Goal: Task Accomplishment & Management: Complete application form

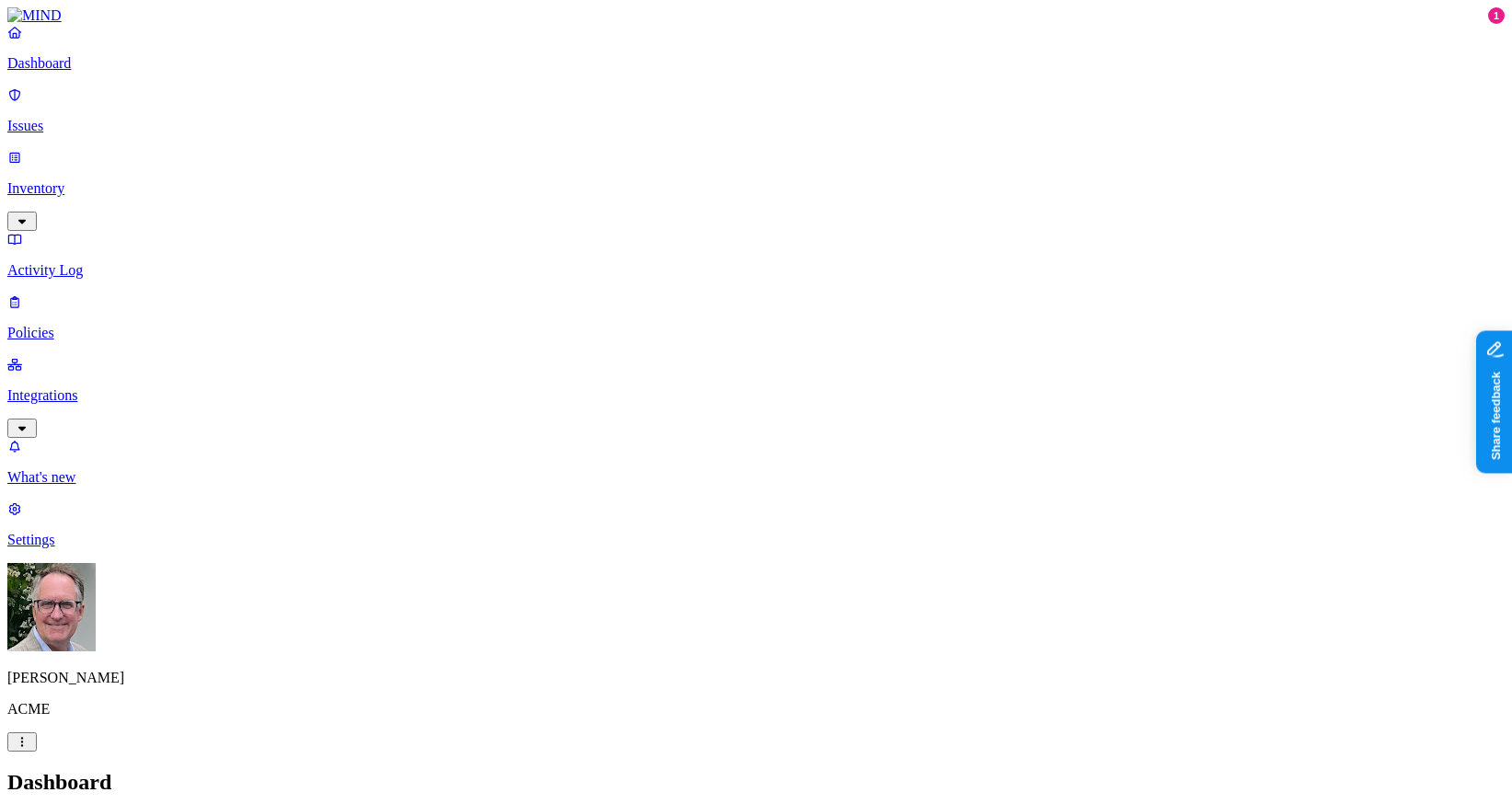
click at [55, 325] on p "Policies" at bounding box center [756, 333] width 1497 height 17
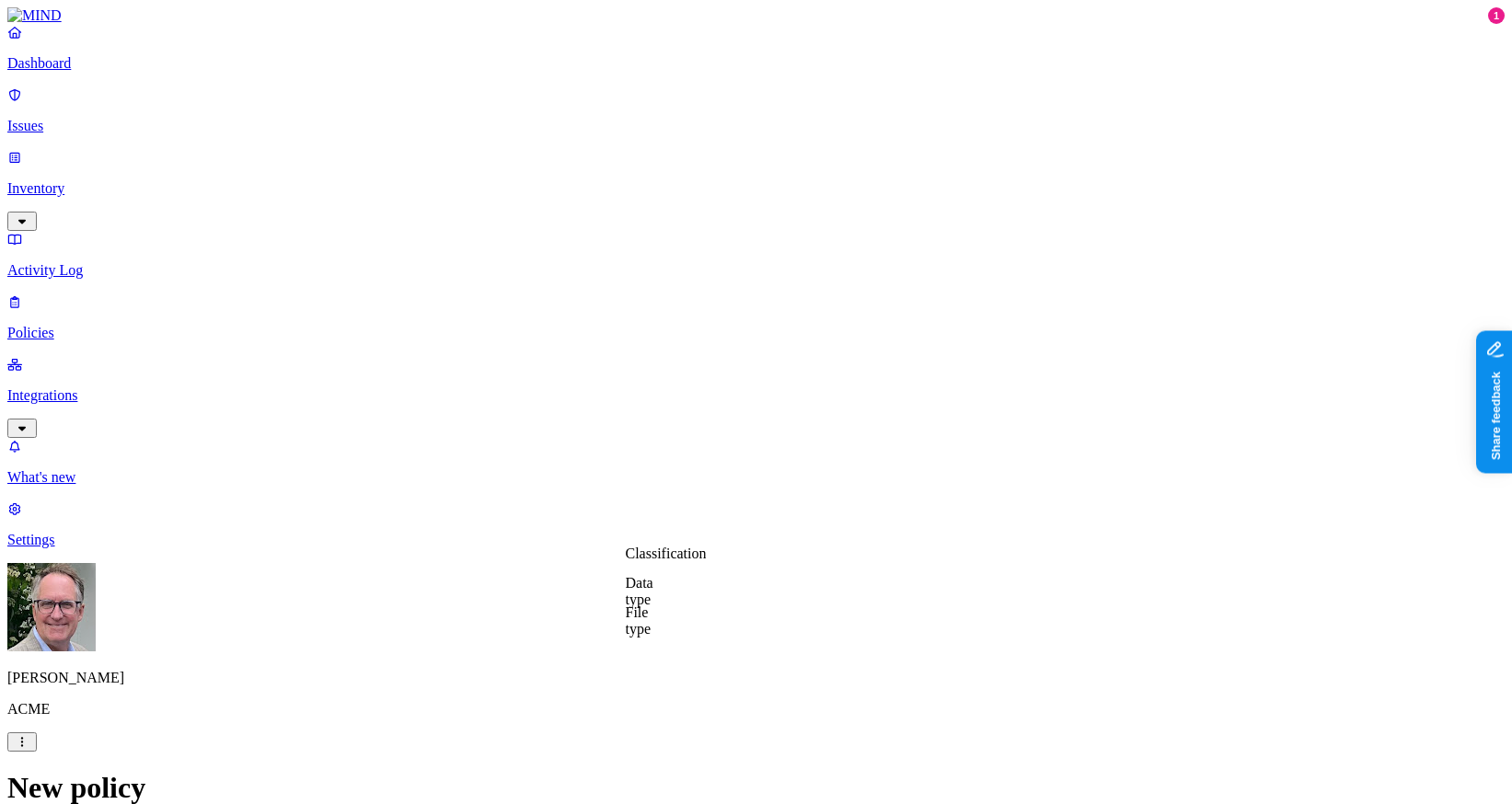
click at [656, 562] on label "Classification" at bounding box center [666, 553] width 81 height 16
click at [640, 718] on button "button" at bounding box center [633, 715] width 15 height 6
click at [695, 671] on label "Web Domain" at bounding box center [682, 669] width 48 height 32
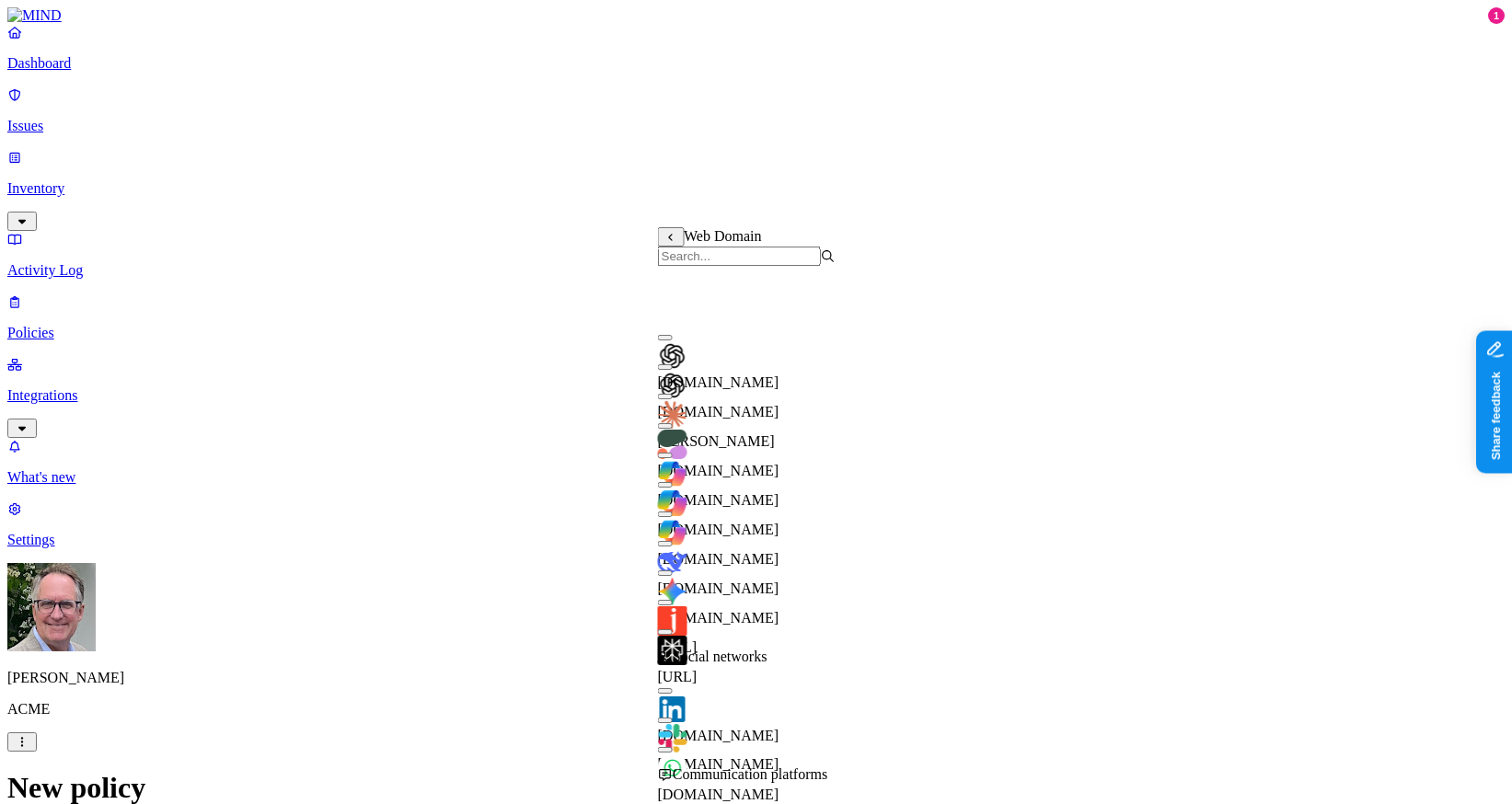
scroll to position [0, 0]
click at [743, 266] on input "search" at bounding box center [739, 256] width 162 height 20
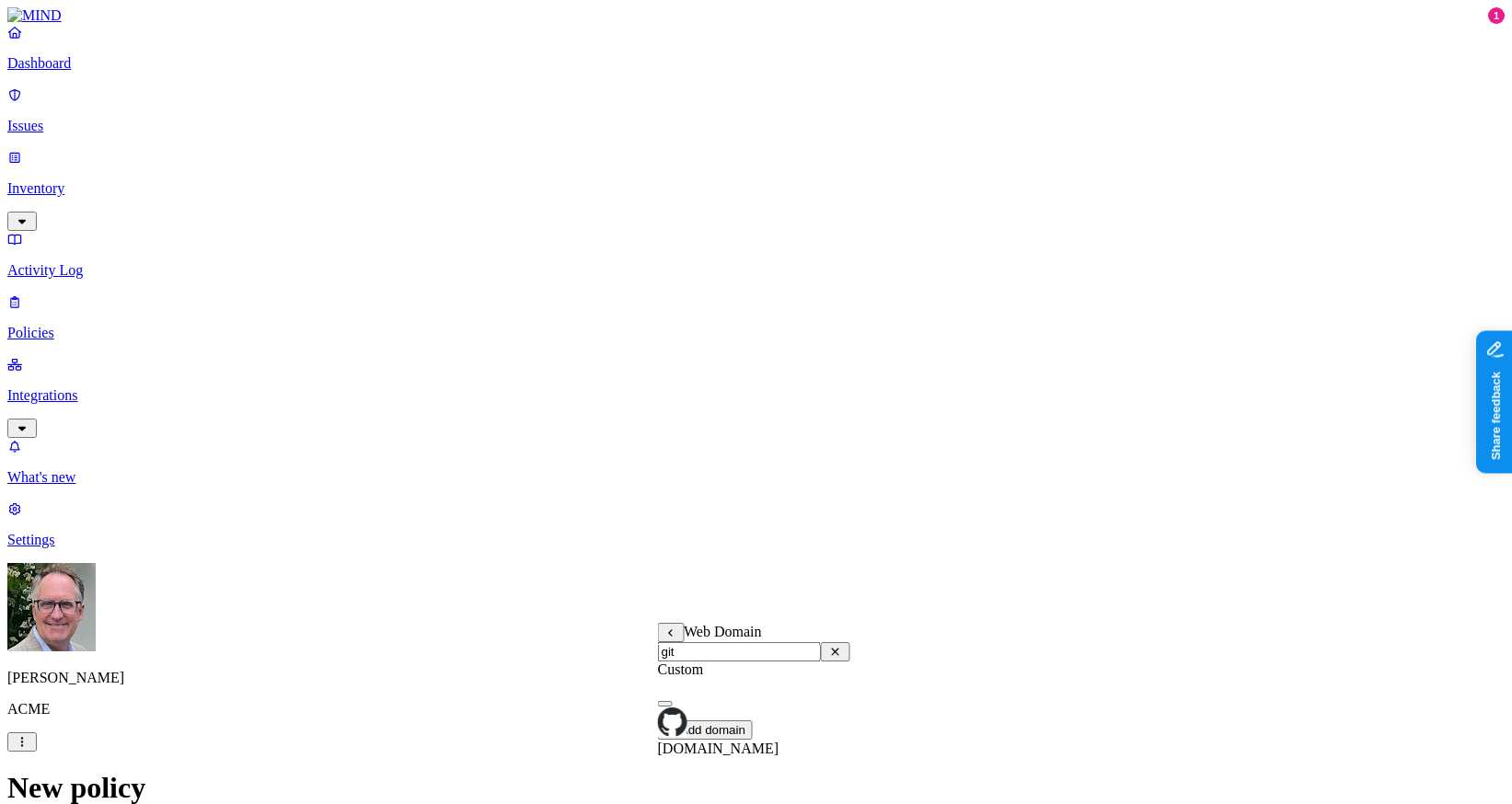
type input "git"
click at [684, 730] on div "[DOMAIN_NAME]" at bounding box center [754, 724] width 193 height 67
click at [767, 744] on span "[DOMAIN_NAME]" at bounding box center [718, 751] width 121 height 16
click at [671, 707] on button "button" at bounding box center [666, 704] width 15 height 6
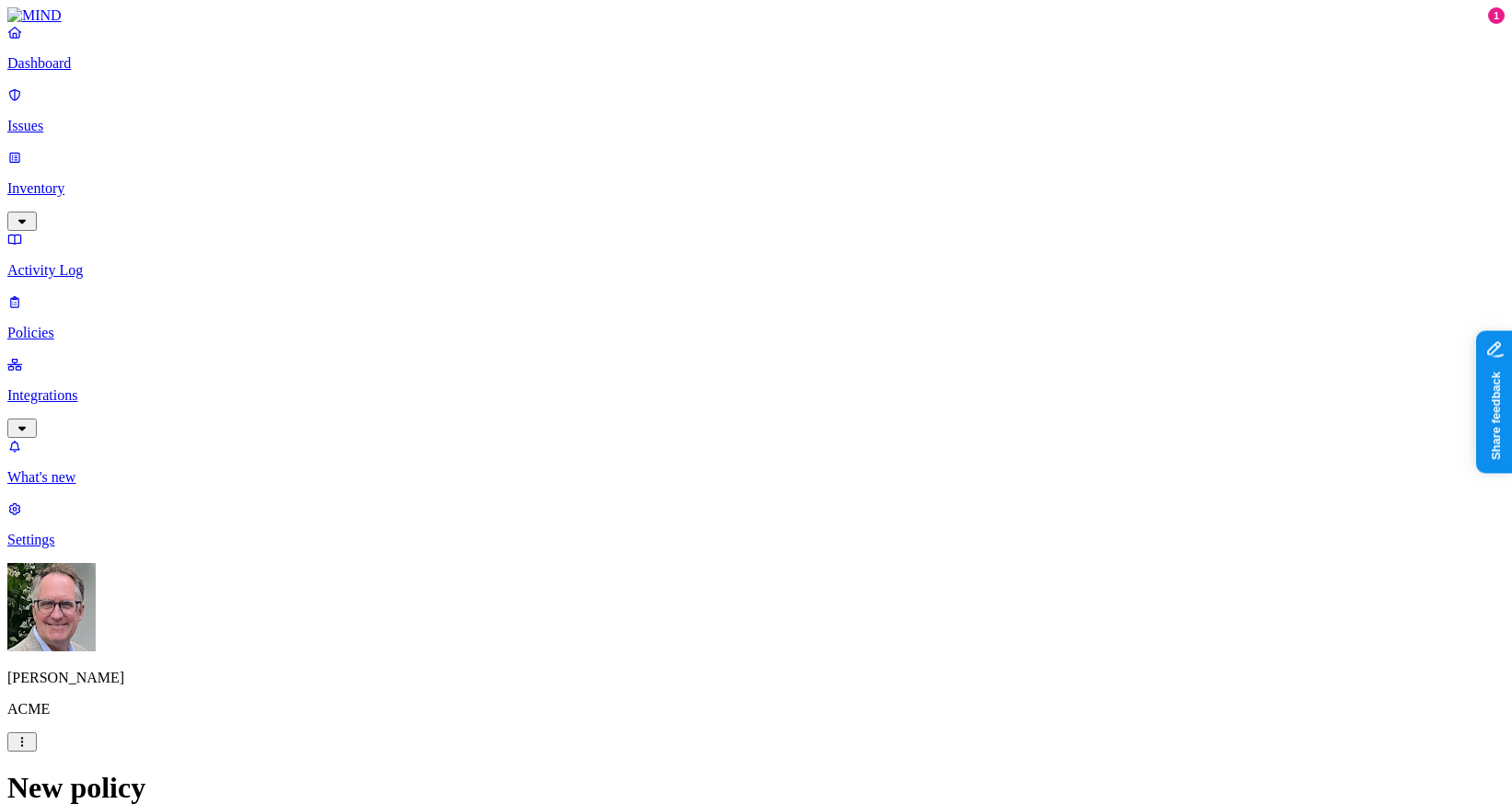
click at [676, 716] on label "Web Category" at bounding box center [686, 717] width 54 height 32
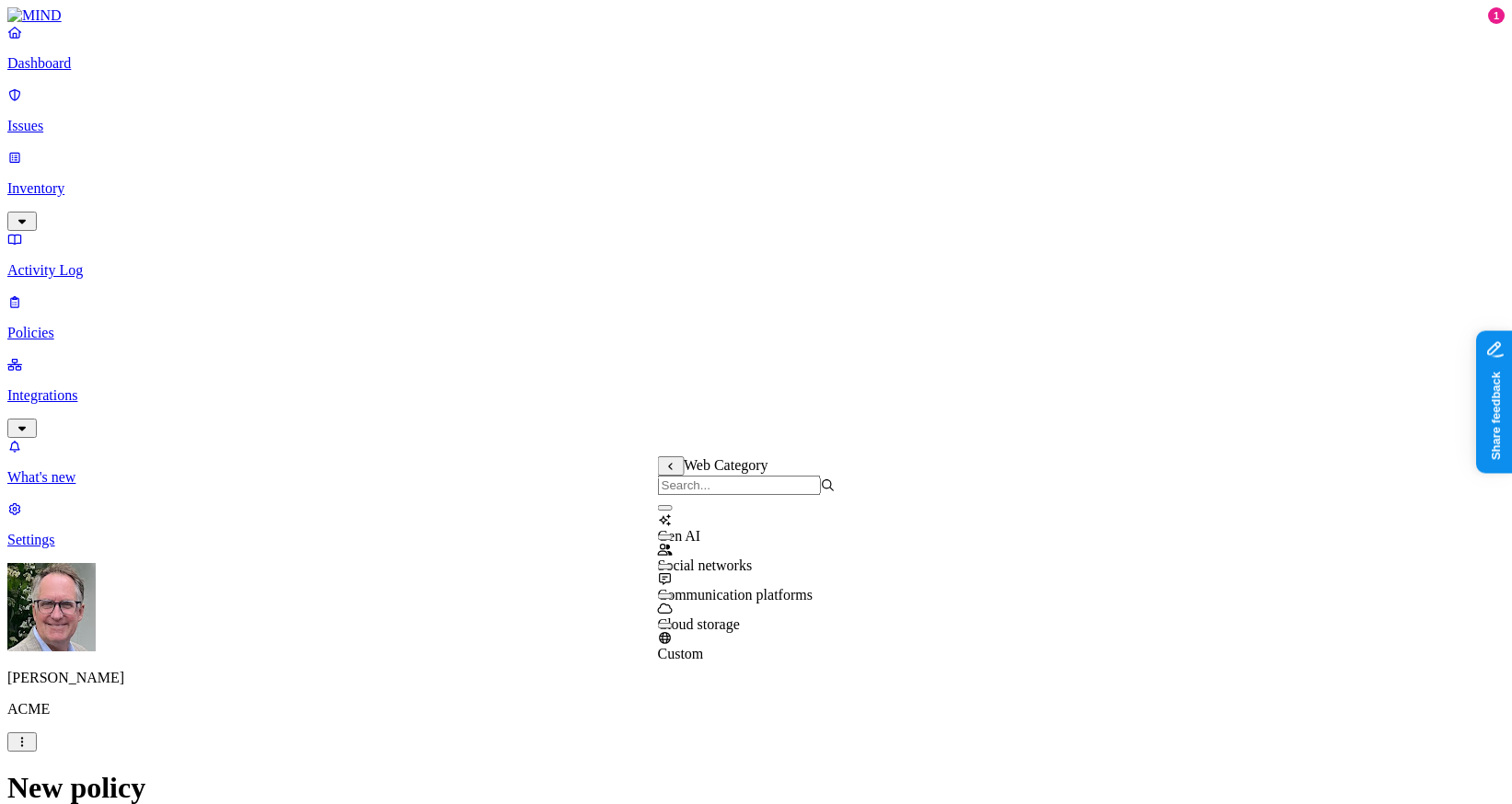
click at [672, 511] on button "button" at bounding box center [666, 508] width 15 height 6
type button "on"
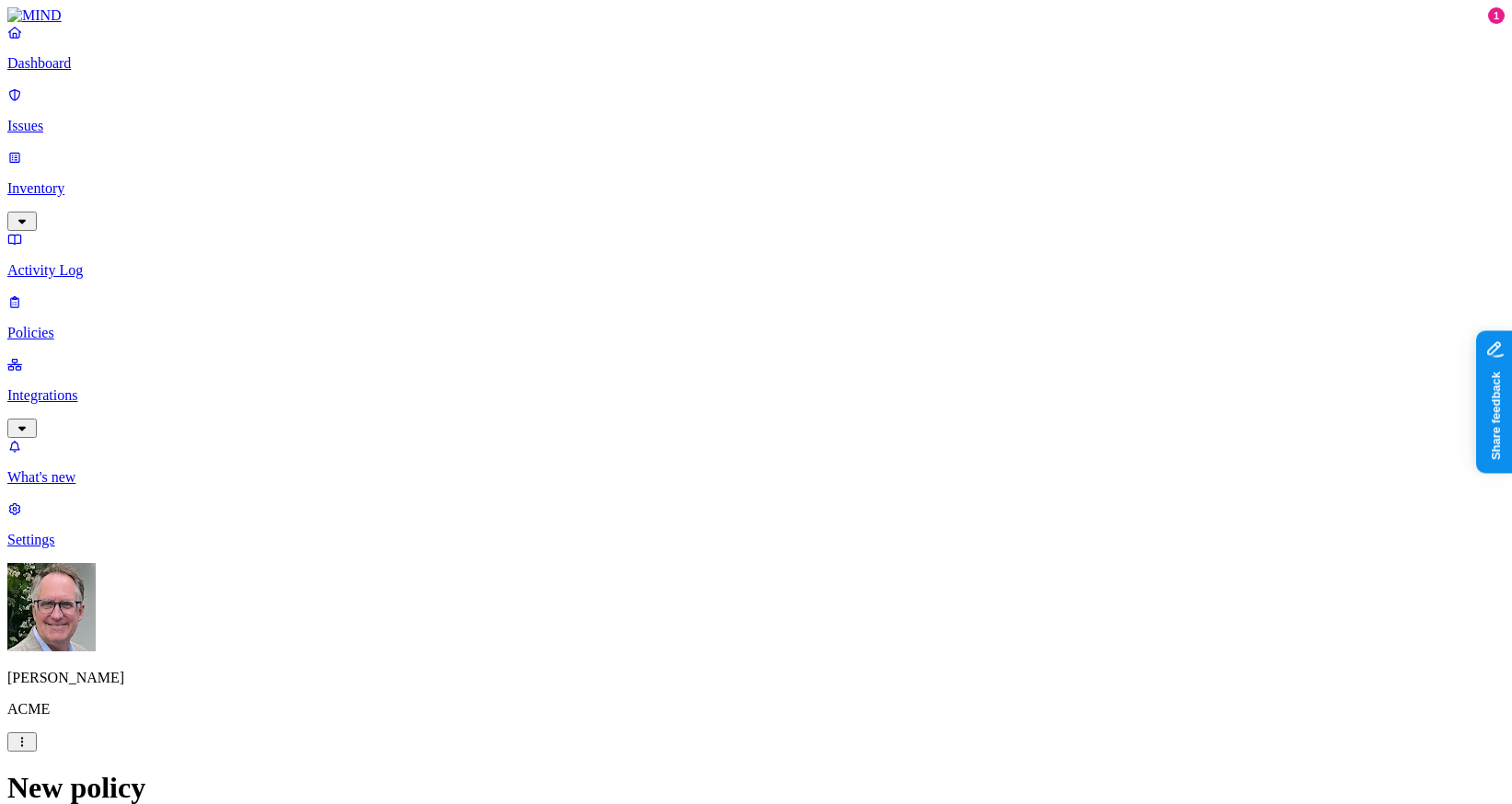
click at [798, 746] on label "AND" at bounding box center [783, 737] width 32 height 16
click at [817, 643] on label "Account type" at bounding box center [792, 637] width 50 height 32
click at [813, 735] on label "Unmanaged" at bounding box center [802, 727] width 70 height 16
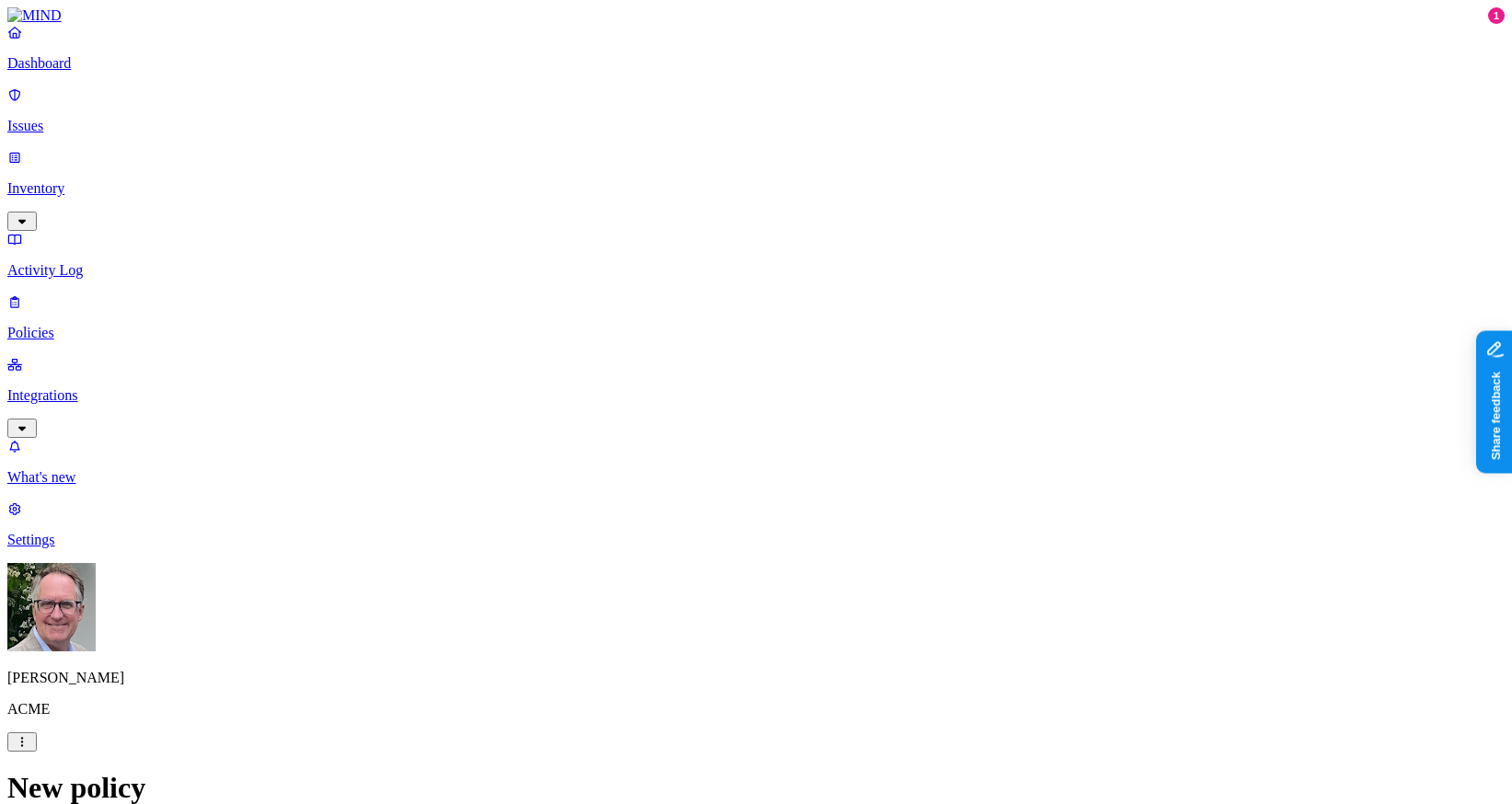
click at [679, 621] on label "Departments" at bounding box center [683, 615] width 75 height 16
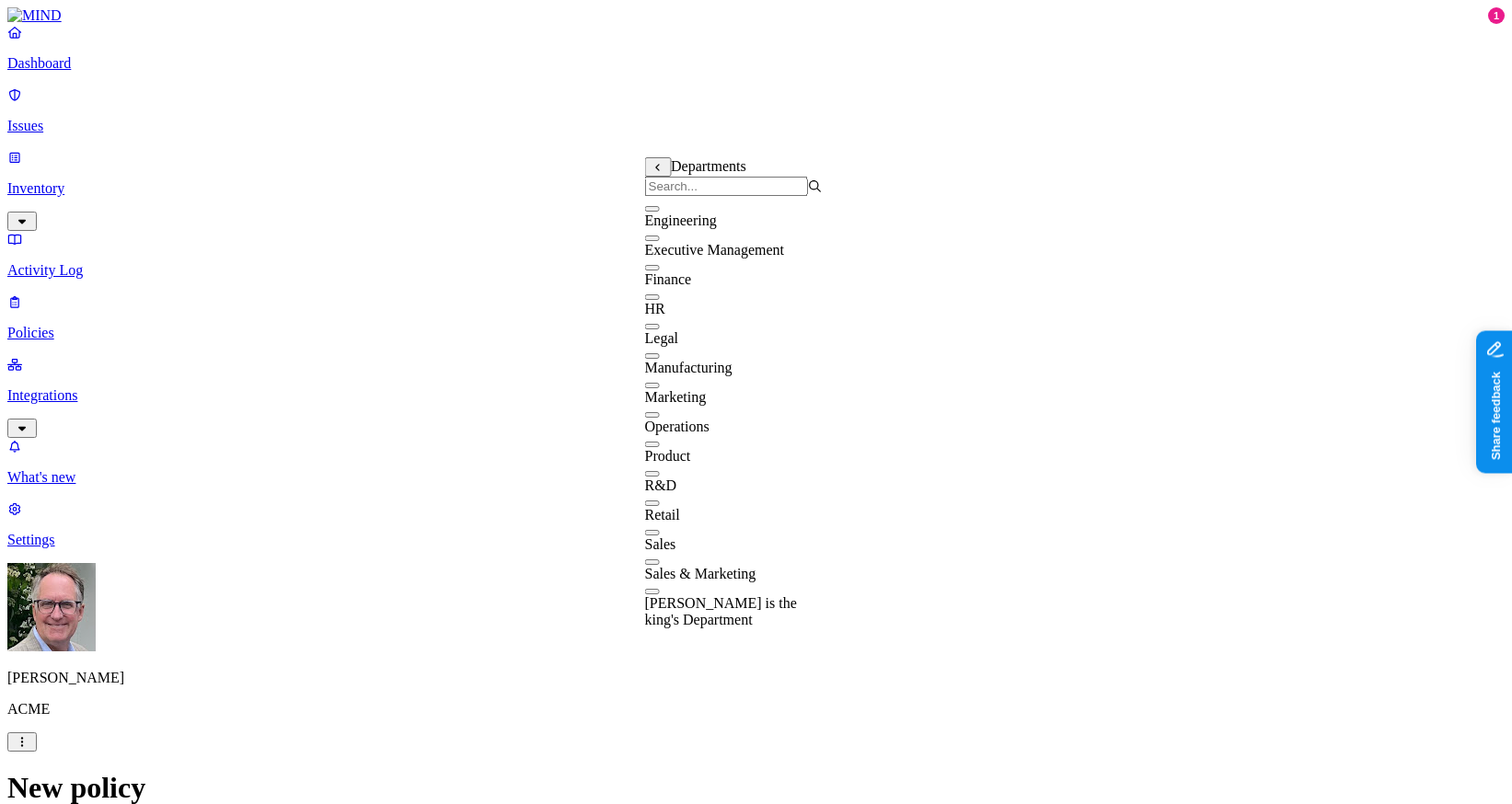
scroll to position [114, 0]
click at [670, 461] on div "R&D" at bounding box center [733, 477] width 177 height 33
